Goal: Task Accomplishment & Management: Use online tool/utility

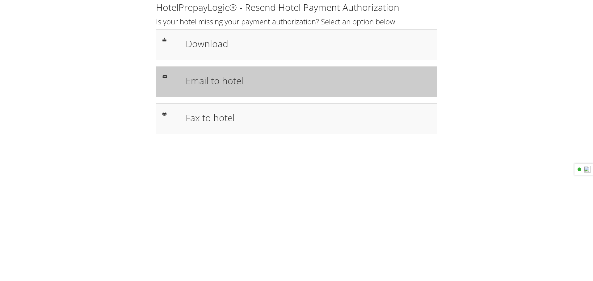
click at [246, 89] on div "Email to hotel" at bounding box center [308, 82] width 254 height 18
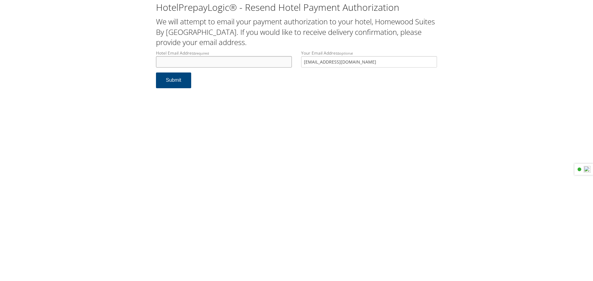
click at [209, 58] on input "Hotel Email Address required" at bounding box center [224, 61] width 136 height 11
click at [245, 63] on input "Hotel Email Address required" at bounding box center [224, 61] width 136 height 11
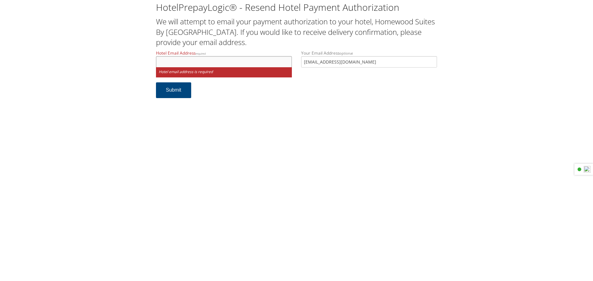
click at [203, 64] on input "Hotel Email Address required" at bounding box center [224, 61] width 136 height 11
click at [208, 62] on input "Hotel Email Address required" at bounding box center [224, 61] width 136 height 11
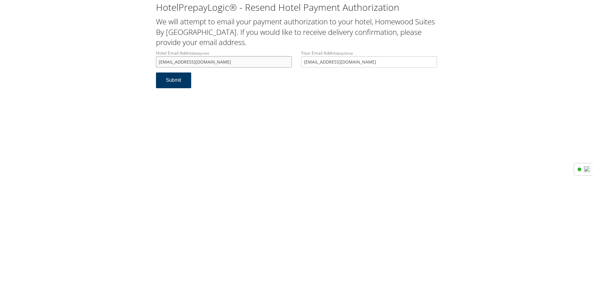
type input "hwspoughkeepsie@gmail.com"
click at [180, 80] on button "Submit" at bounding box center [173, 81] width 35 height 16
